Goal: Task Accomplishment & Management: Use online tool/utility

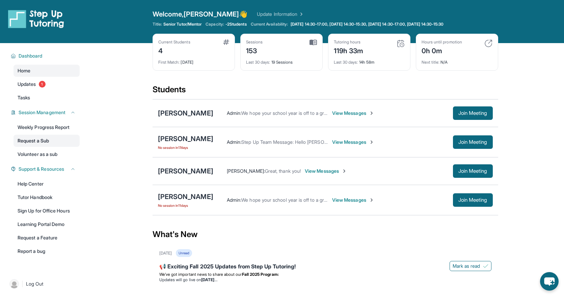
click at [46, 143] on link "Request a Sub" at bounding box center [46, 141] width 66 height 12
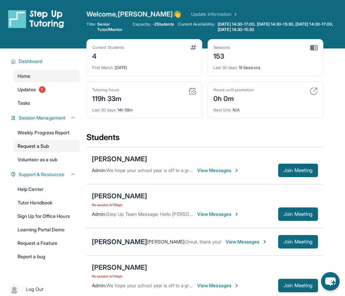
click at [40, 148] on link "Request a Sub" at bounding box center [46, 146] width 66 height 12
click at [46, 150] on link "Request a Sub" at bounding box center [46, 146] width 66 height 12
